Goal: Book appointment/travel/reservation

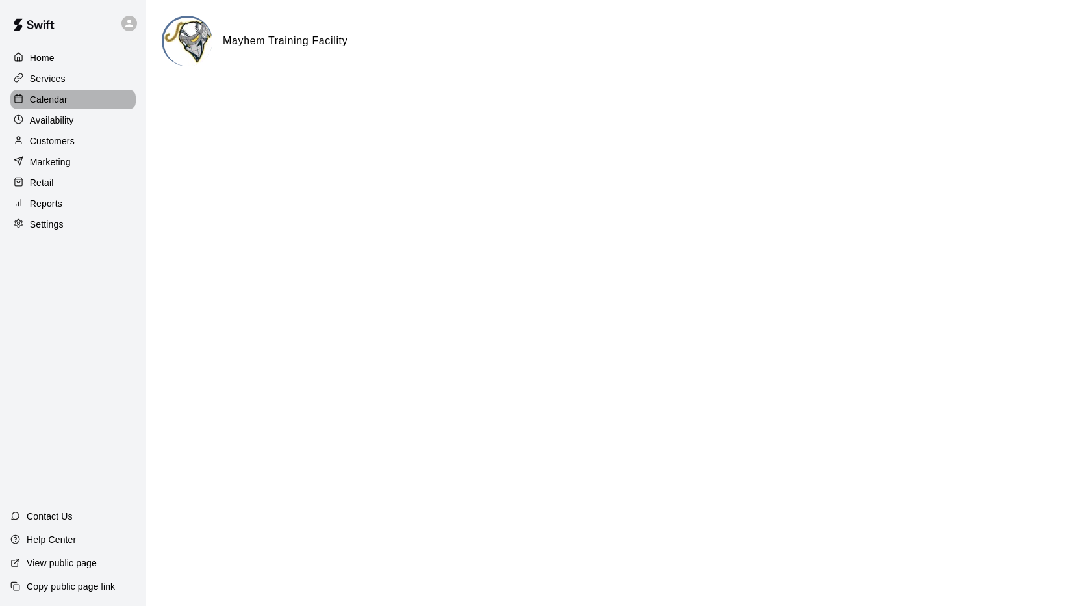
click at [43, 102] on p "Calendar" at bounding box center [49, 99] width 38 height 13
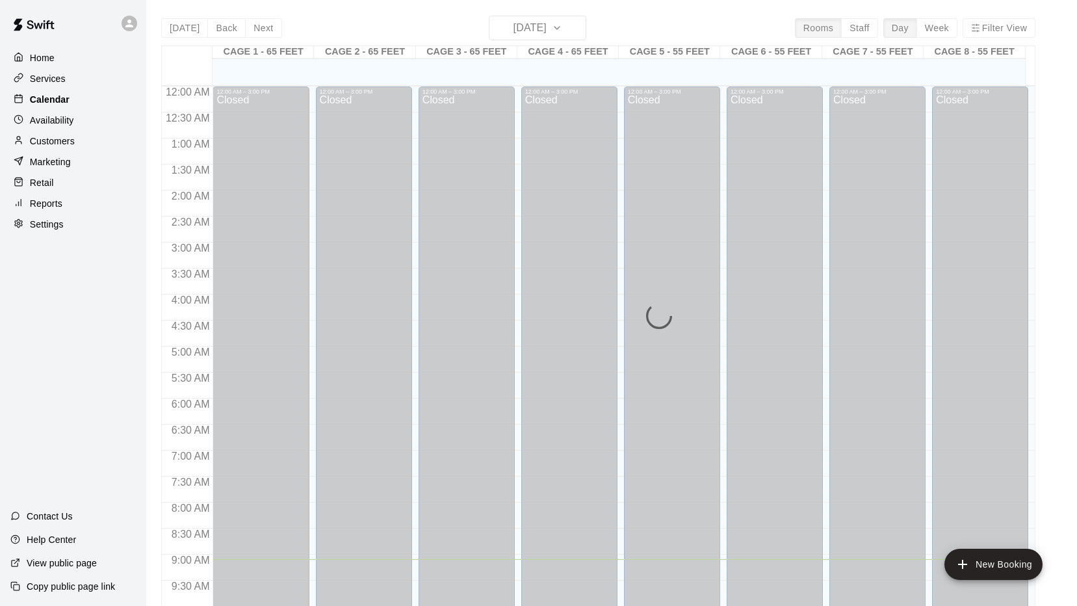
scroll to position [472, 0]
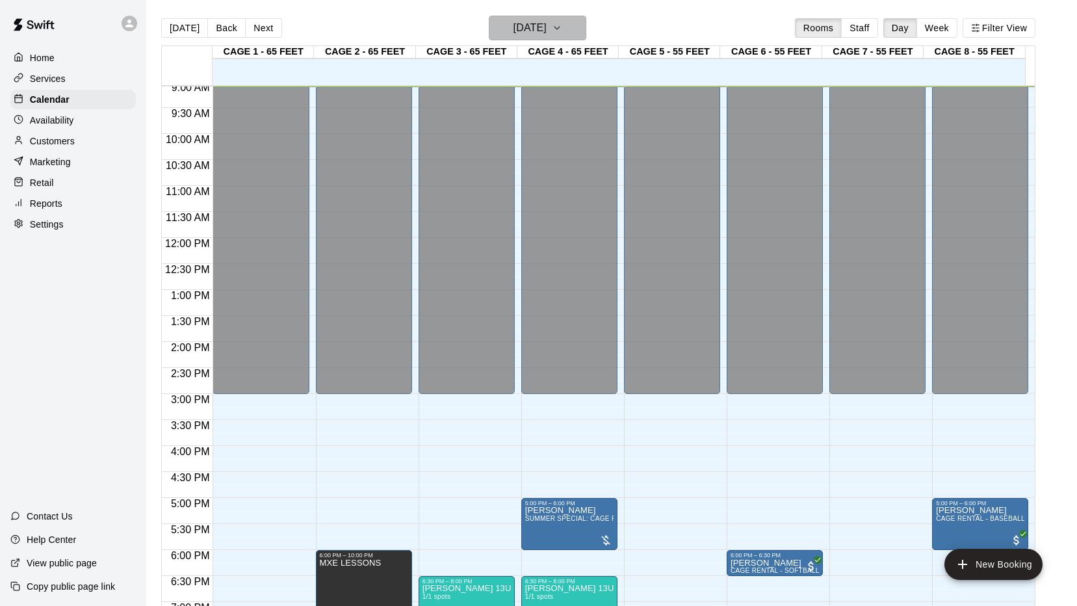
click at [562, 31] on icon "button" at bounding box center [557, 28] width 10 height 16
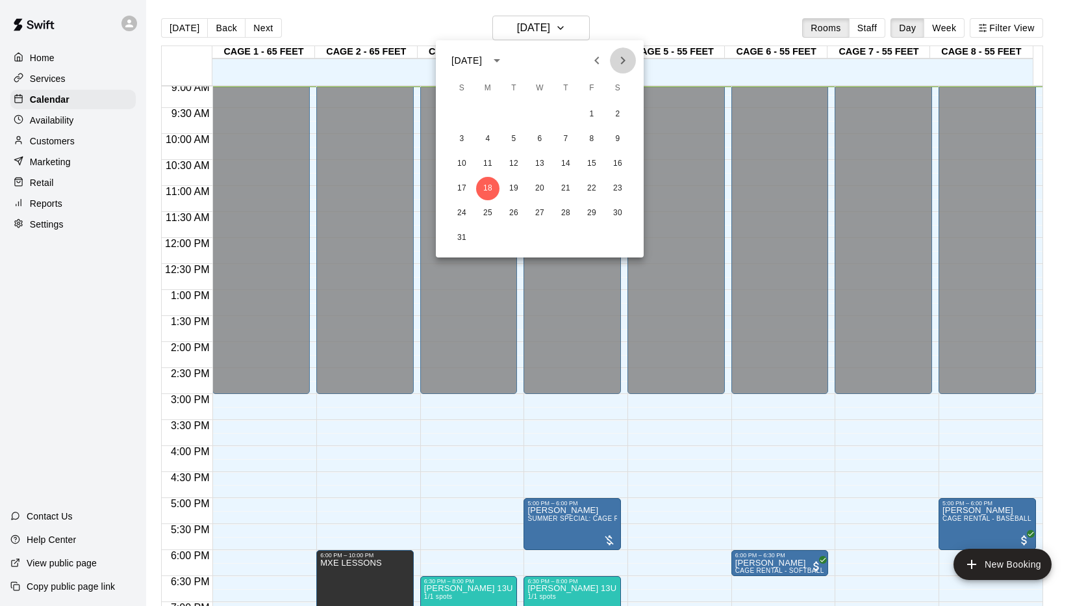
click at [617, 65] on icon "Next month" at bounding box center [623, 61] width 16 height 16
click at [485, 116] on button "1" at bounding box center [487, 114] width 23 height 23
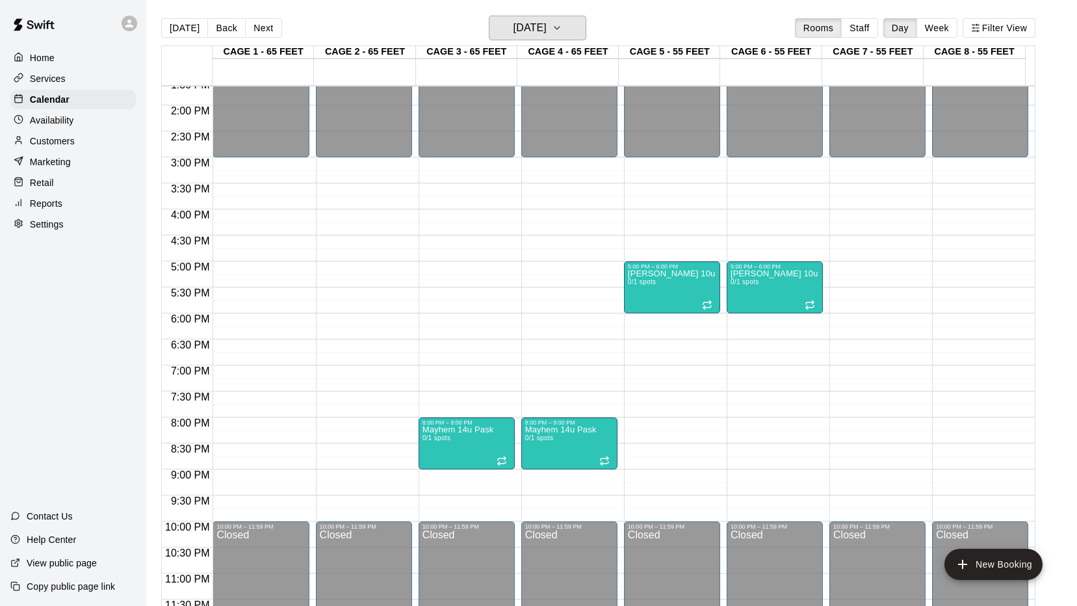
scroll to position [715, 0]
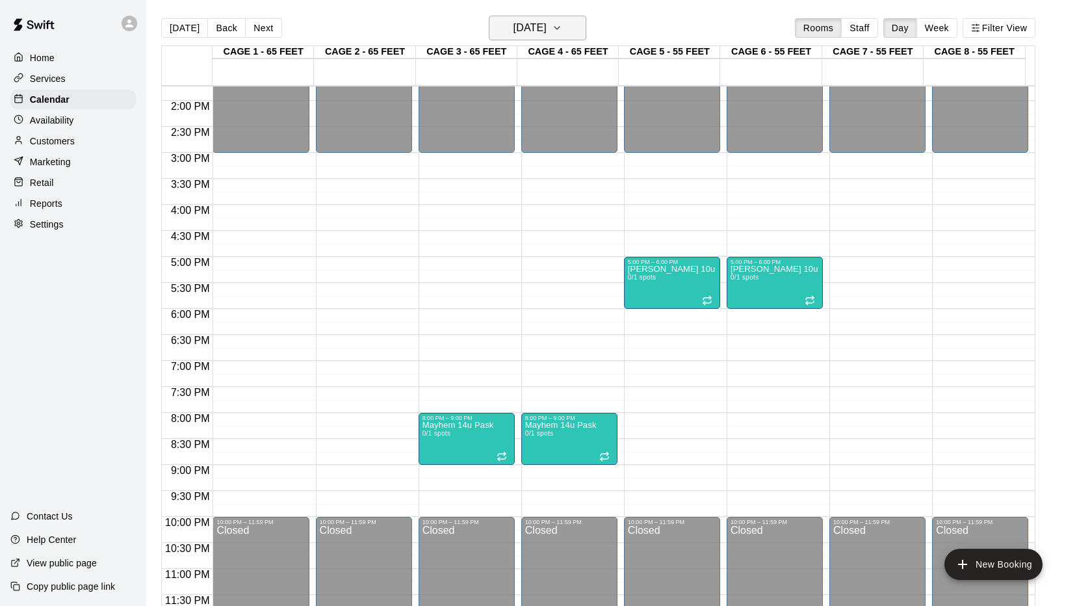
click at [562, 31] on icon "button" at bounding box center [557, 28] width 10 height 16
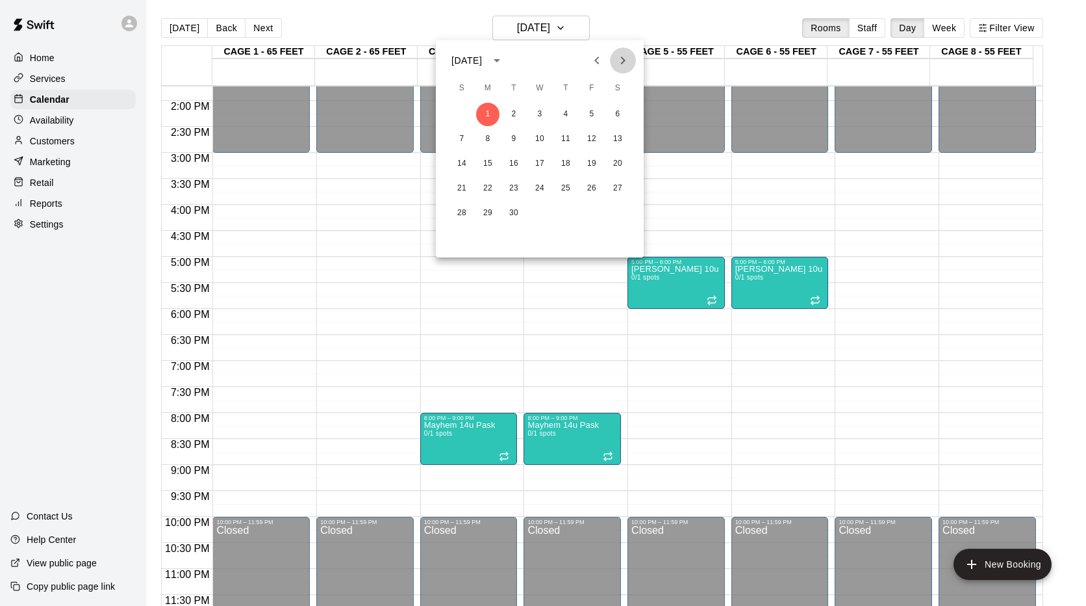
click at [626, 58] on icon "Next month" at bounding box center [623, 61] width 16 height 16
click at [598, 59] on icon "Previous month" at bounding box center [597, 61] width 16 height 16
click at [512, 112] on button "2" at bounding box center [513, 114] width 23 height 23
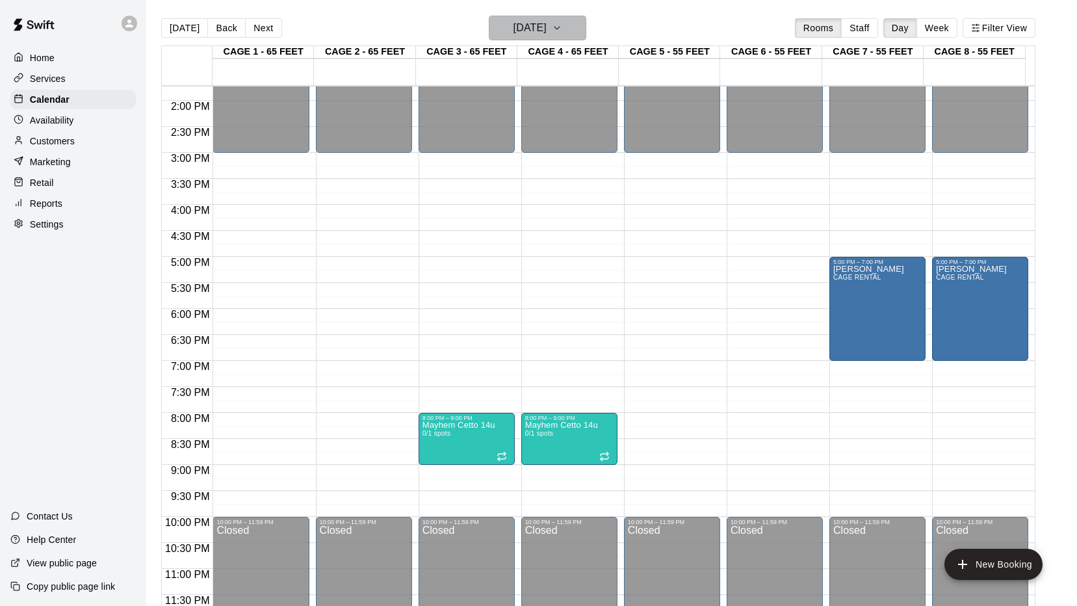
click at [562, 20] on icon "button" at bounding box center [557, 28] width 10 height 16
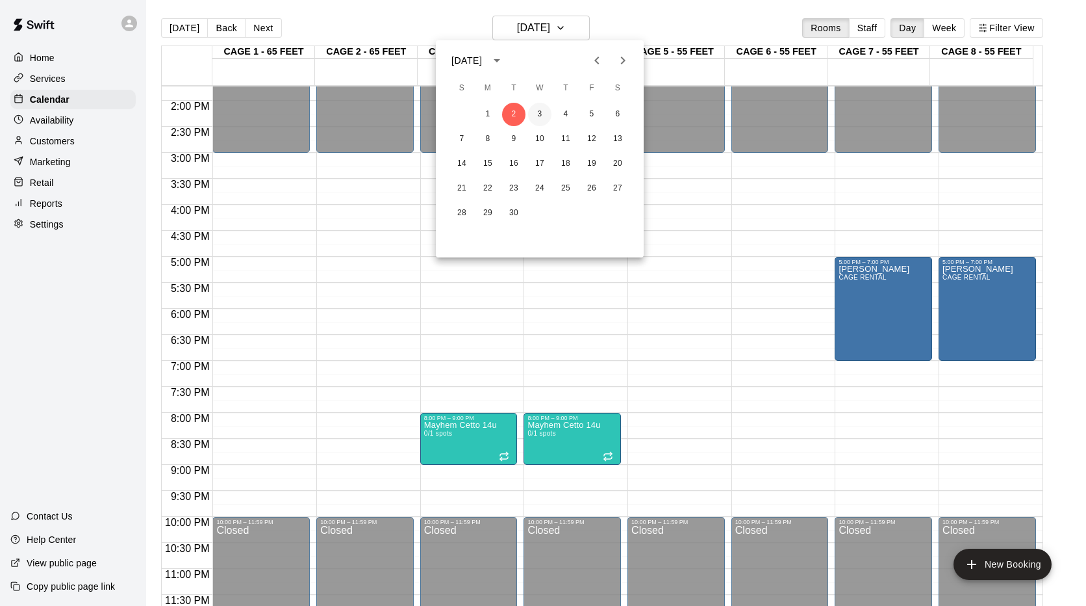
click at [532, 116] on button "3" at bounding box center [539, 114] width 23 height 23
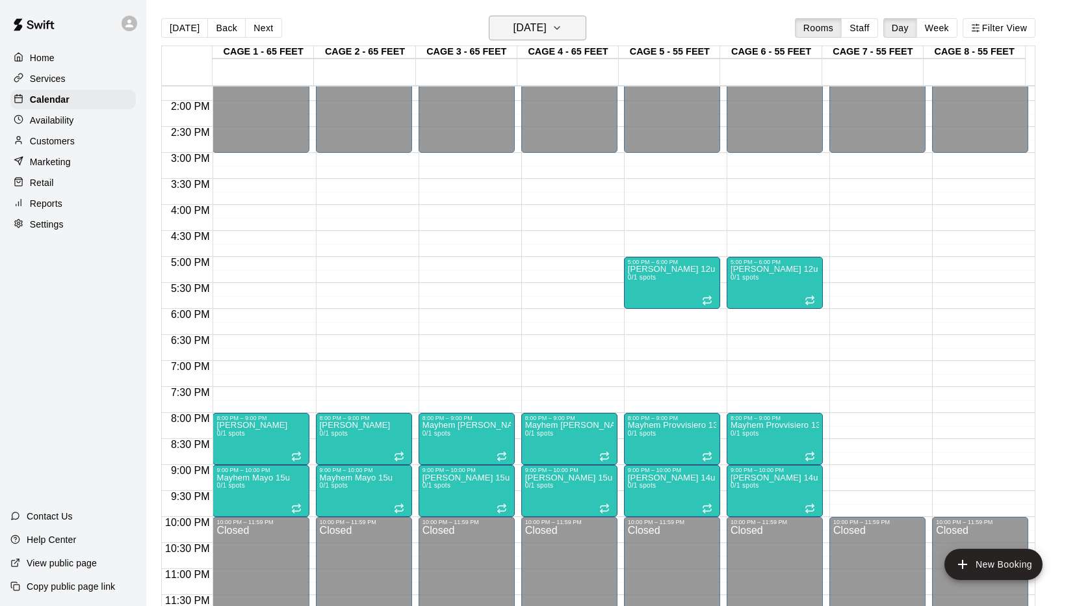
click at [562, 27] on icon "button" at bounding box center [557, 28] width 10 height 16
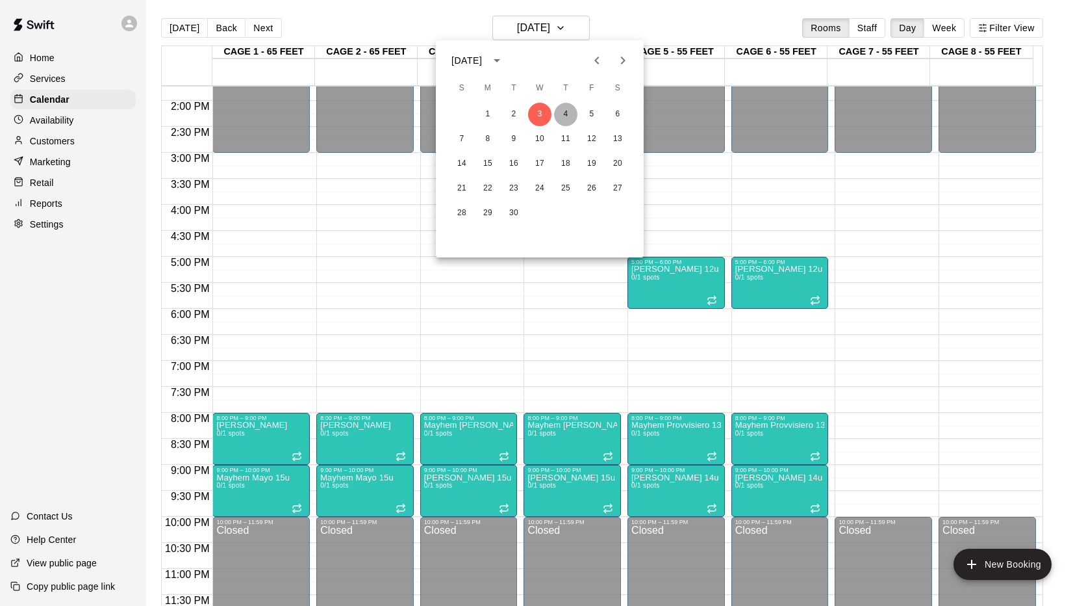
click at [563, 111] on button "4" at bounding box center [565, 114] width 23 height 23
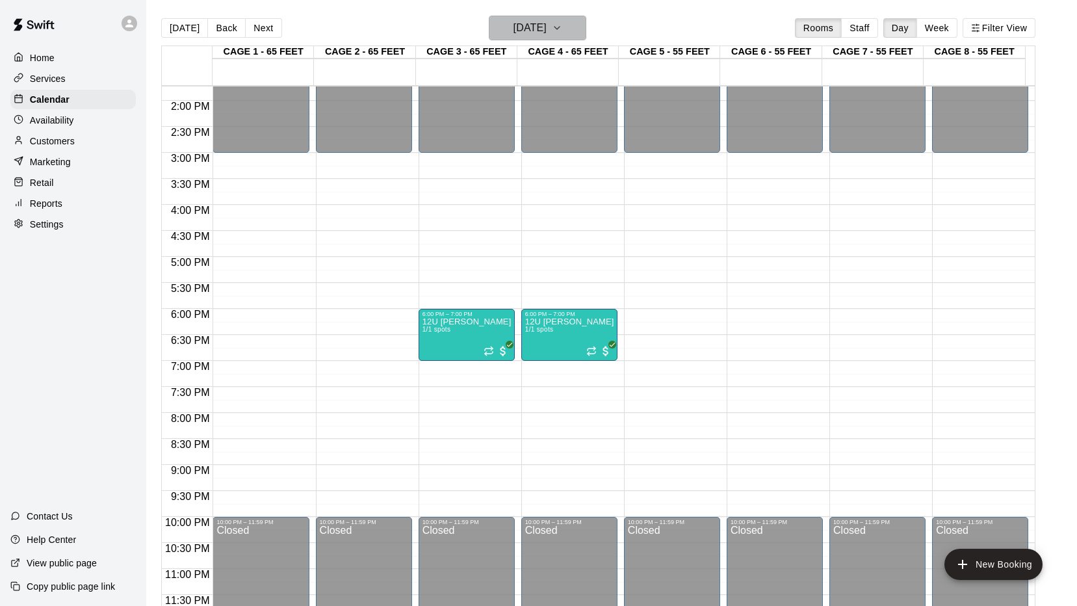
click at [562, 28] on icon "button" at bounding box center [557, 28] width 10 height 16
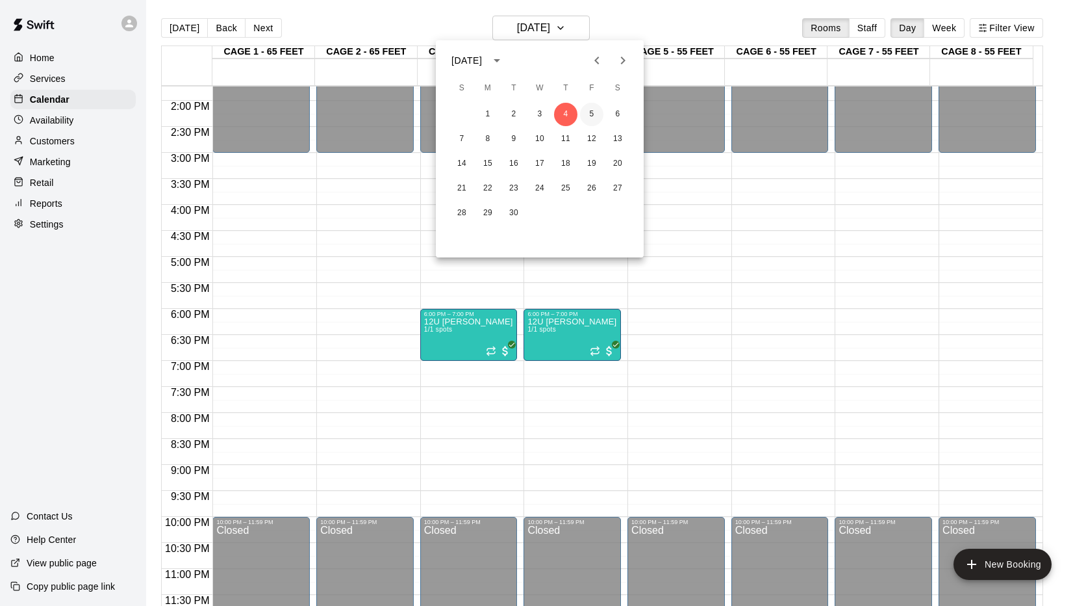
click at [591, 111] on button "5" at bounding box center [591, 114] width 23 height 23
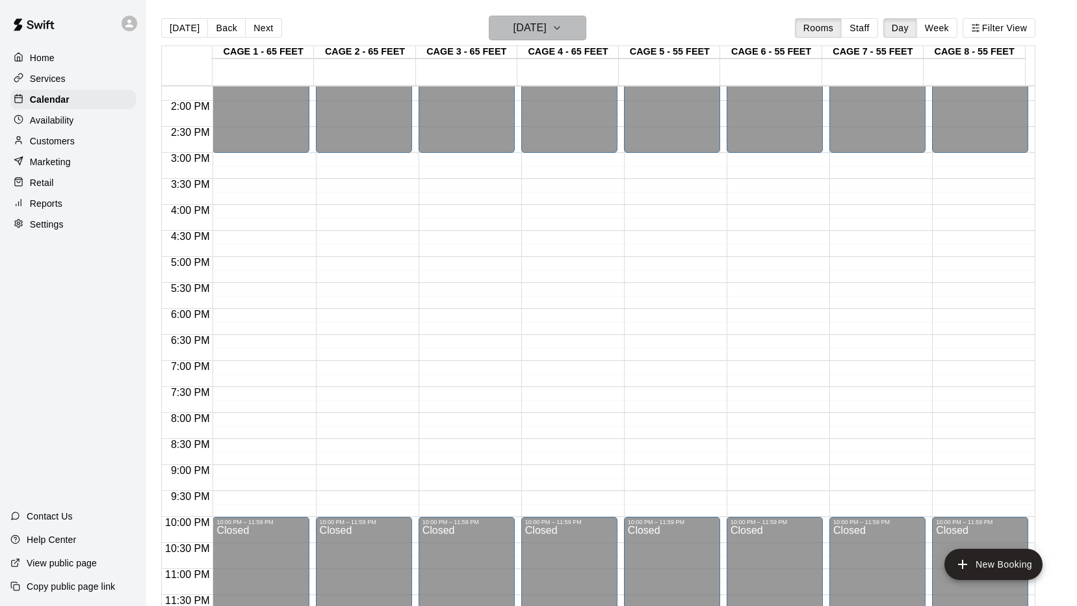
click at [562, 29] on icon "button" at bounding box center [557, 28] width 10 height 16
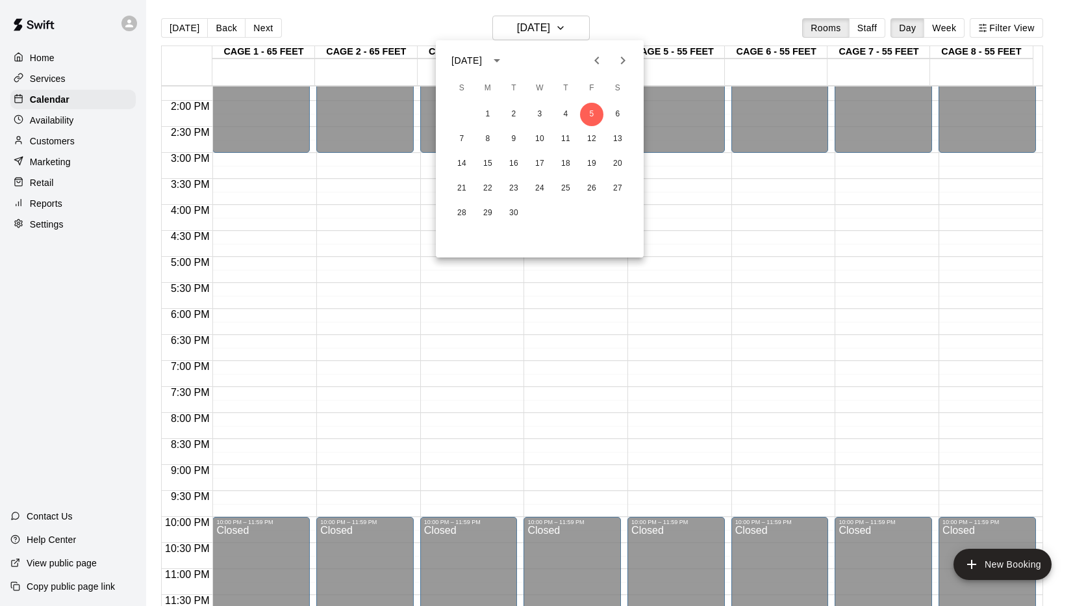
click at [695, 27] on div at bounding box center [543, 303] width 1086 height 606
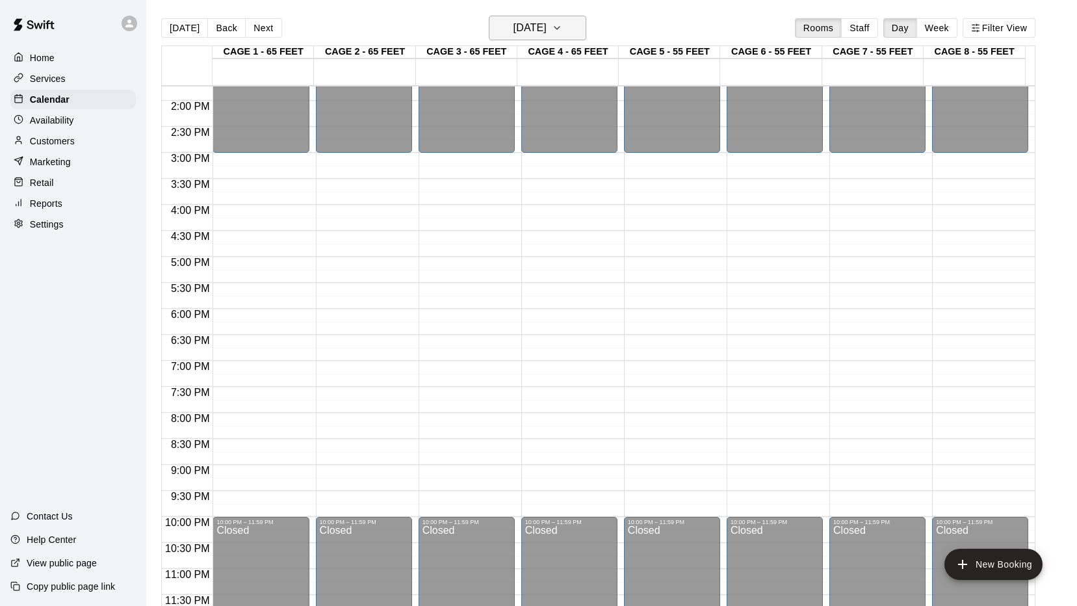
click at [559, 29] on icon "button" at bounding box center [556, 28] width 5 height 3
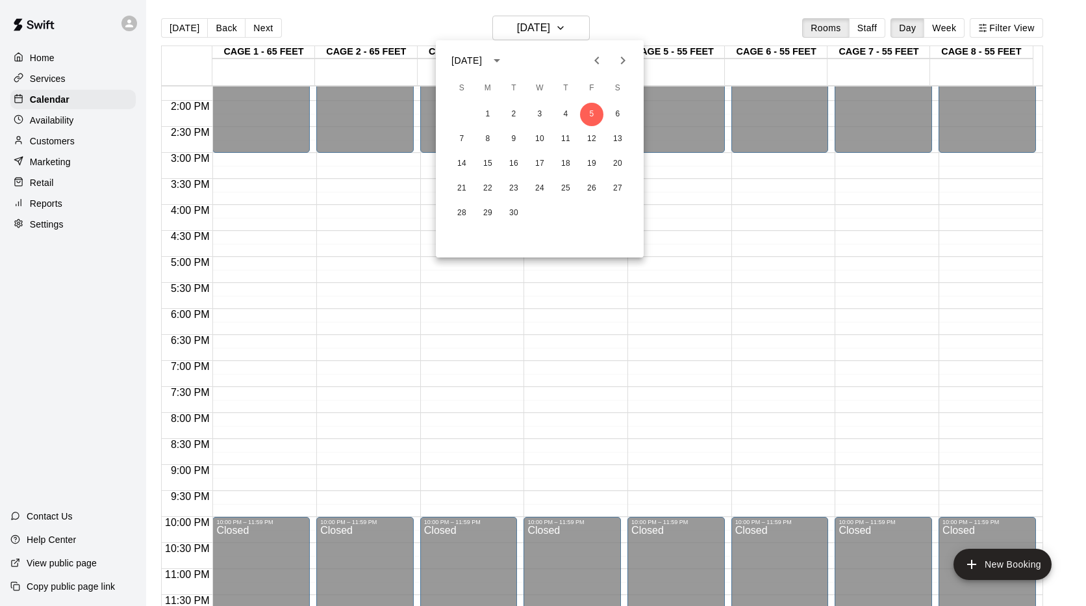
click at [575, 27] on div at bounding box center [543, 303] width 1086 height 606
